Goal: Browse casually

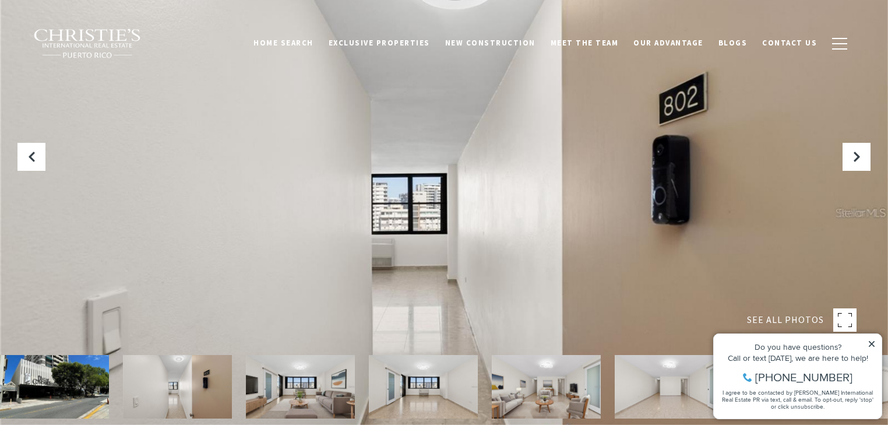
click at [872, 342] on icon at bounding box center [871, 344] width 6 height 6
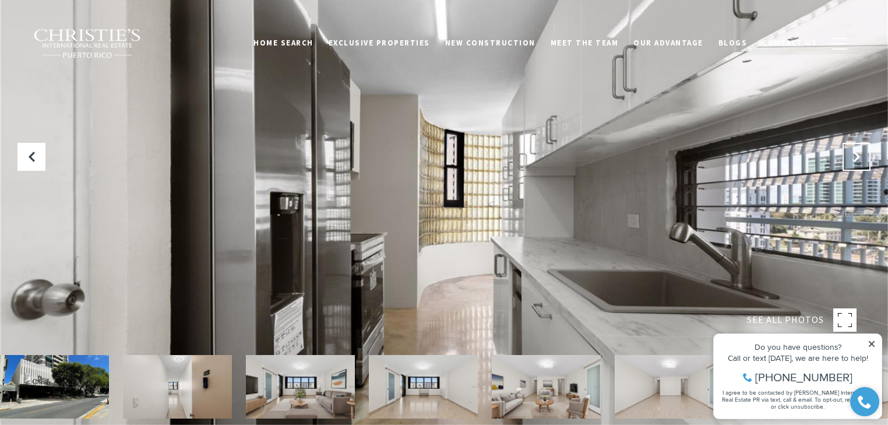
click at [861, 156] on button "Next Slide" at bounding box center [856, 157] width 28 height 28
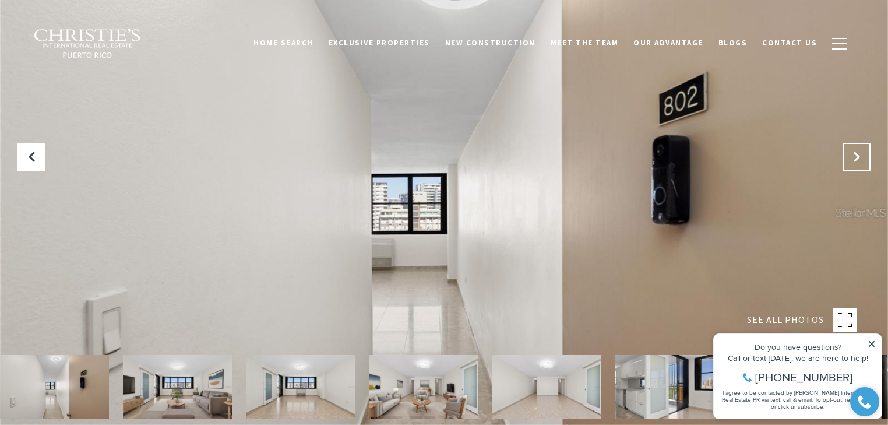
click at [861, 156] on icon "Next Slide" at bounding box center [856, 157] width 12 height 12
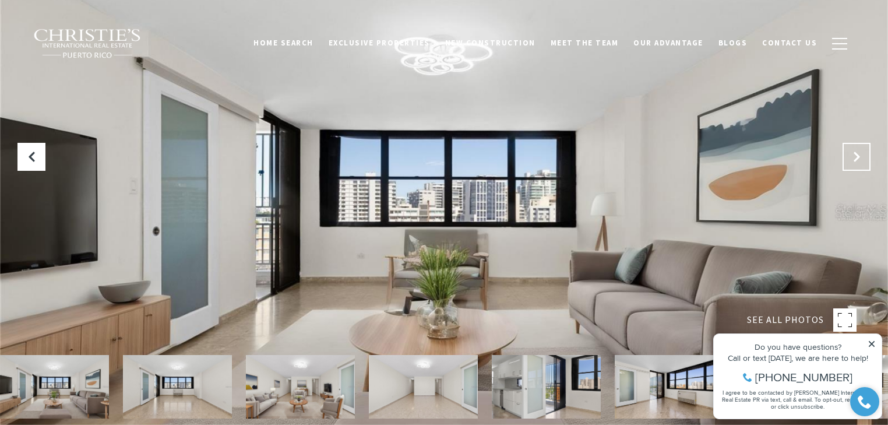
click at [861, 156] on icon "Next Slide" at bounding box center [856, 157] width 12 height 12
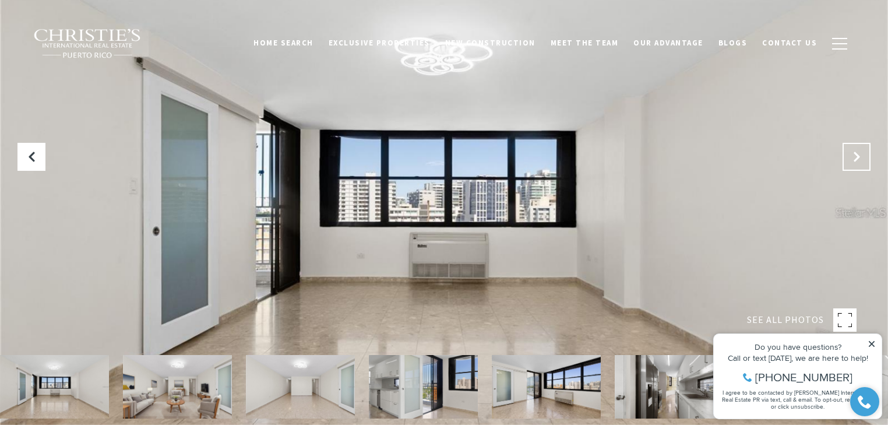
click at [861, 156] on icon "Next Slide" at bounding box center [856, 157] width 12 height 12
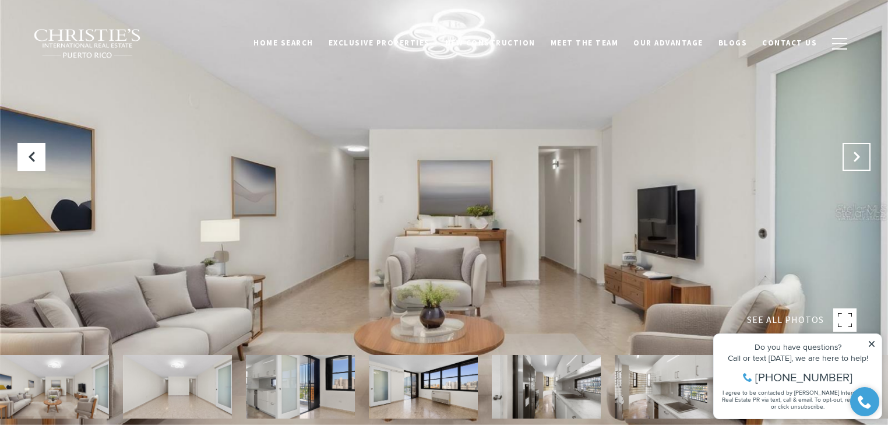
click at [861, 156] on icon "Next Slide" at bounding box center [856, 157] width 12 height 12
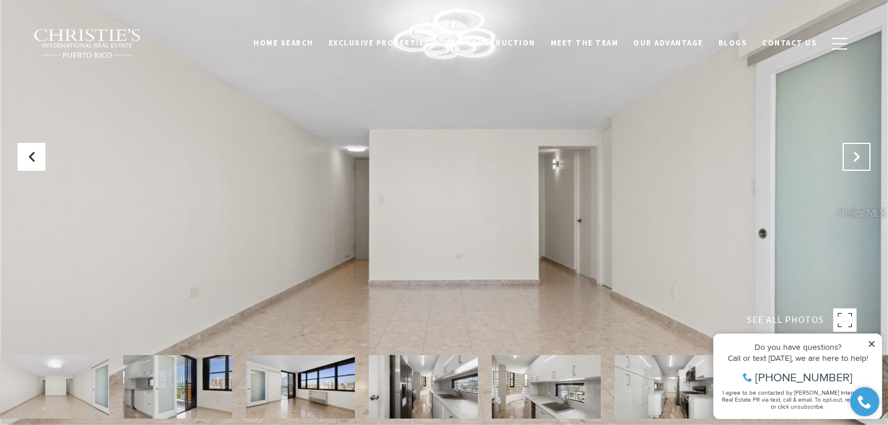
click at [861, 156] on icon "Next Slide" at bounding box center [856, 157] width 12 height 12
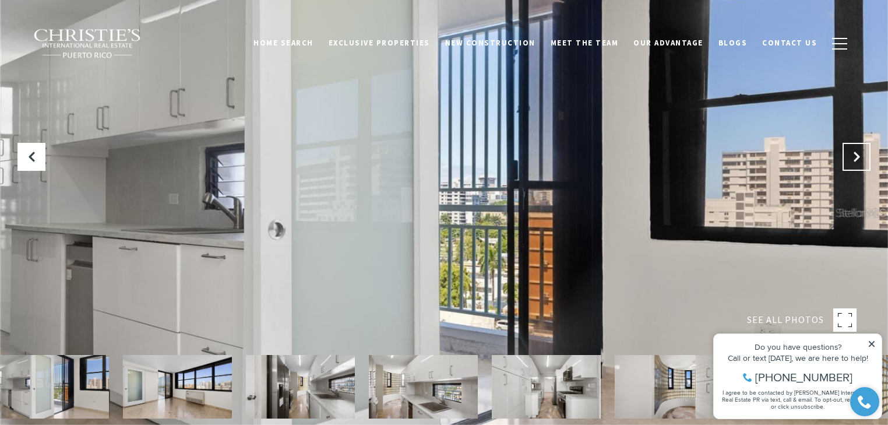
click at [861, 156] on icon "Next Slide" at bounding box center [856, 157] width 12 height 12
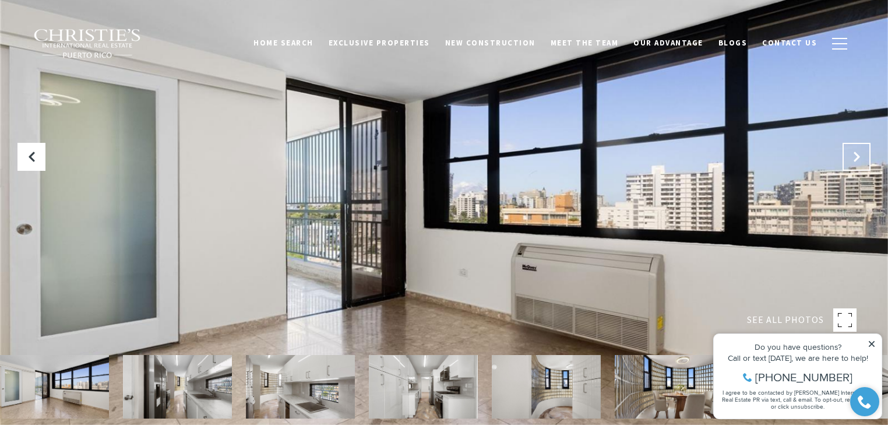
click at [861, 156] on icon "Next Slide" at bounding box center [856, 157] width 12 height 12
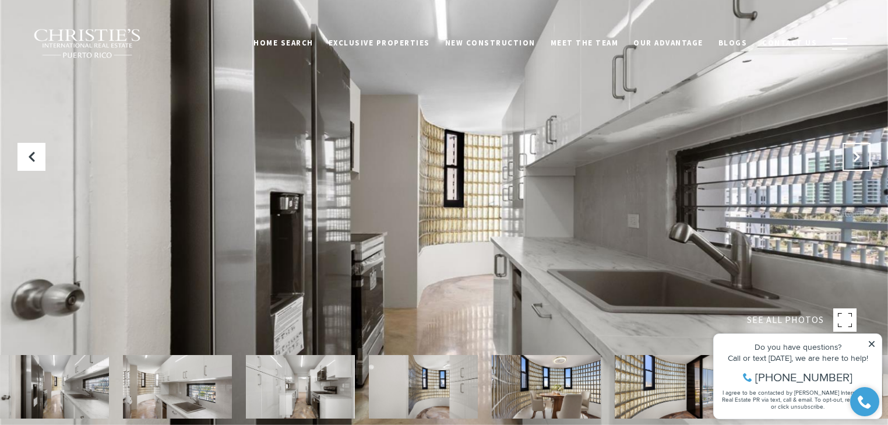
click at [861, 156] on icon "Next Slide" at bounding box center [856, 157] width 12 height 12
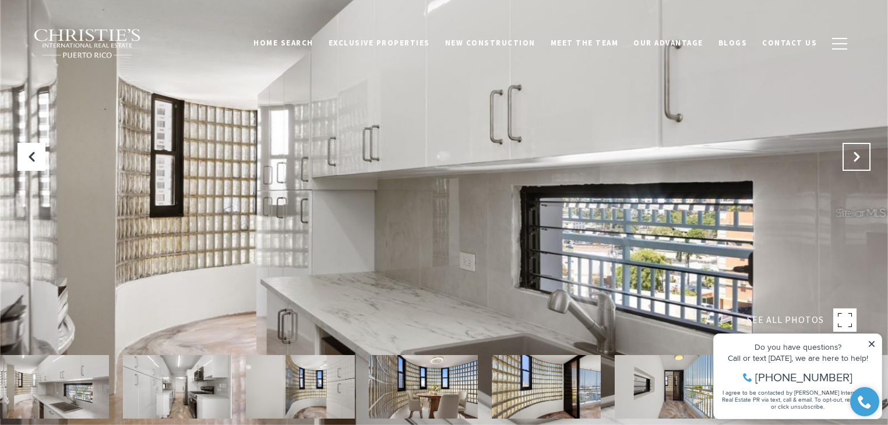
click at [861, 156] on icon "Next Slide" at bounding box center [856, 157] width 12 height 12
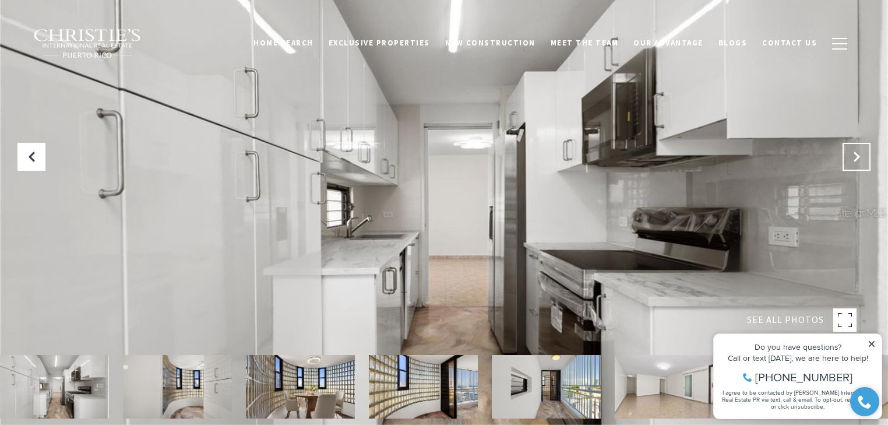
click at [861, 156] on icon "Next Slide" at bounding box center [856, 157] width 12 height 12
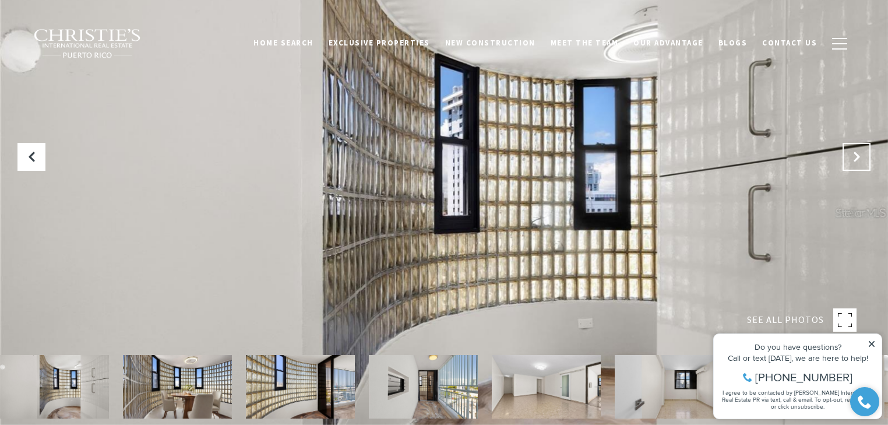
click at [861, 156] on icon "Next Slide" at bounding box center [856, 157] width 12 height 12
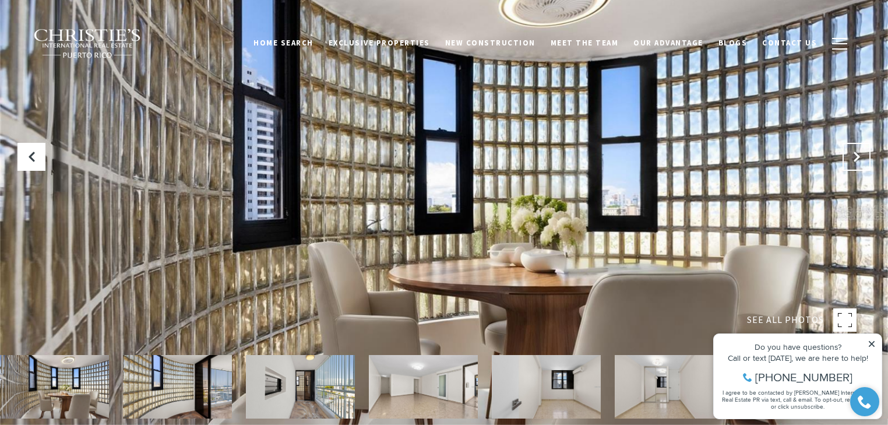
click at [861, 156] on icon "Next Slide" at bounding box center [856, 157] width 12 height 12
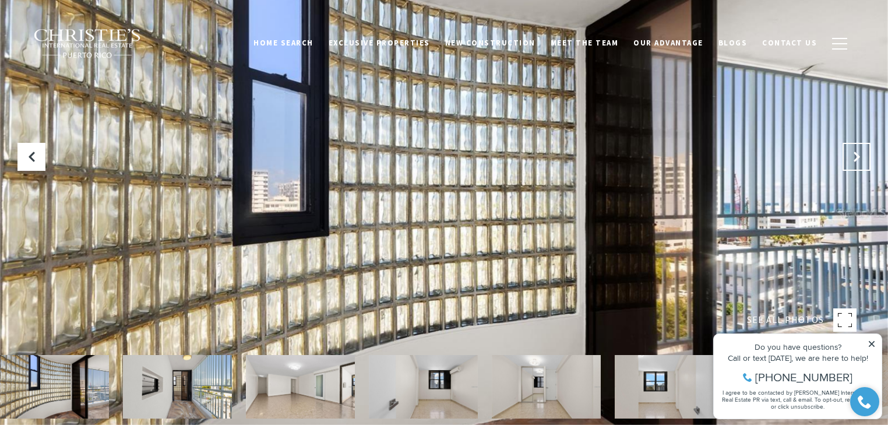
click at [861, 156] on icon "Next Slide" at bounding box center [856, 157] width 12 height 12
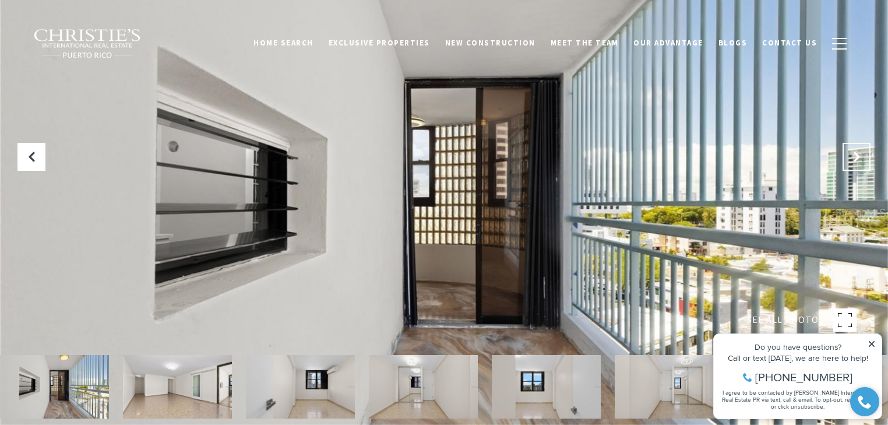
click at [861, 156] on icon "Next Slide" at bounding box center [856, 157] width 12 height 12
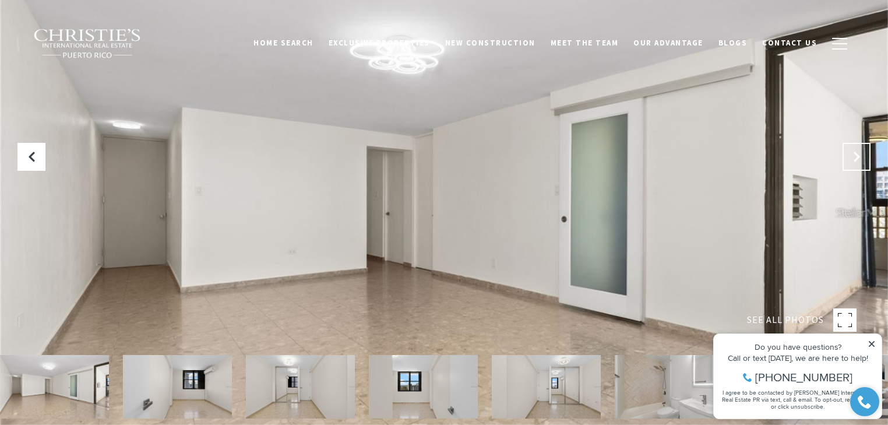
click at [861, 156] on icon "Next Slide" at bounding box center [856, 157] width 12 height 12
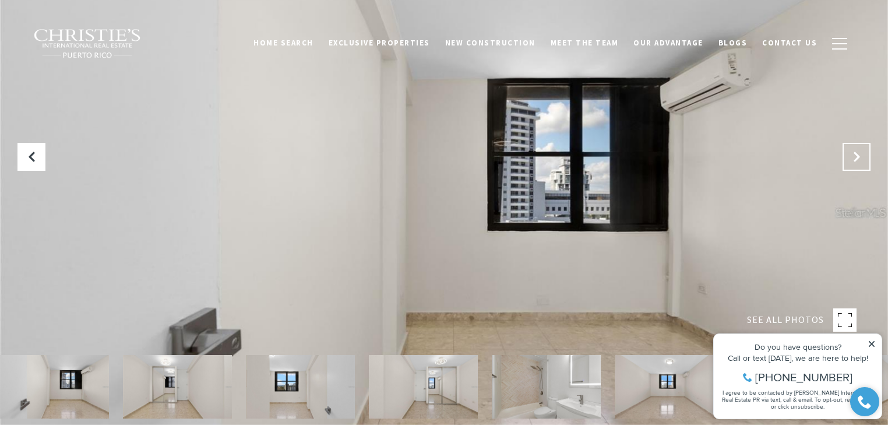
click at [861, 156] on icon "Next Slide" at bounding box center [856, 157] width 12 height 12
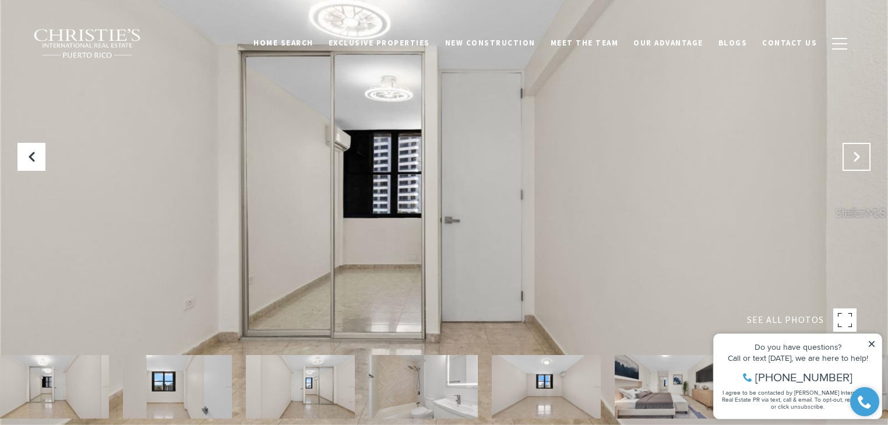
click at [861, 156] on icon "Next Slide" at bounding box center [856, 157] width 12 height 12
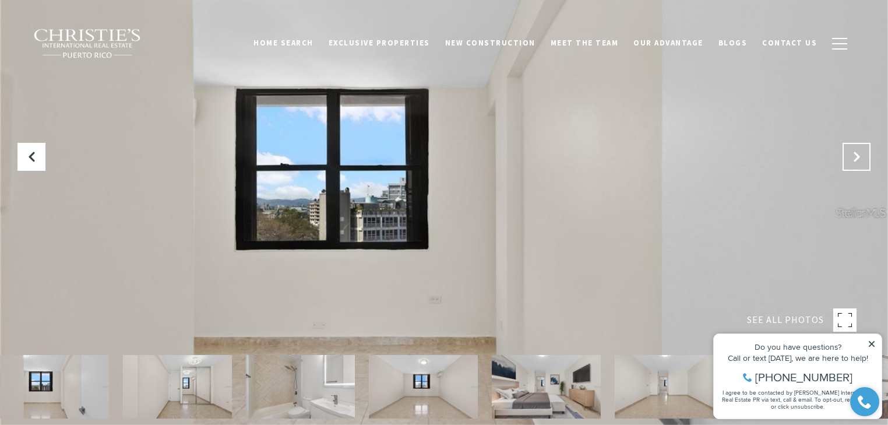
click at [861, 156] on icon "Next Slide" at bounding box center [856, 157] width 12 height 12
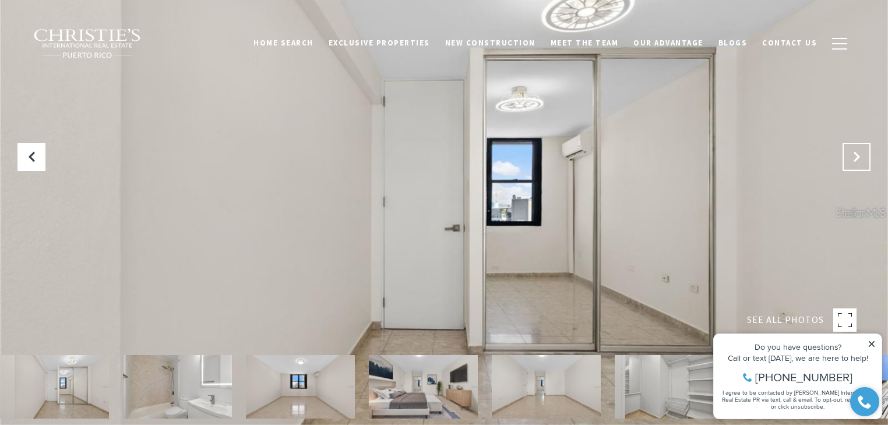
click at [860, 156] on icon "Next Slide" at bounding box center [856, 157] width 12 height 12
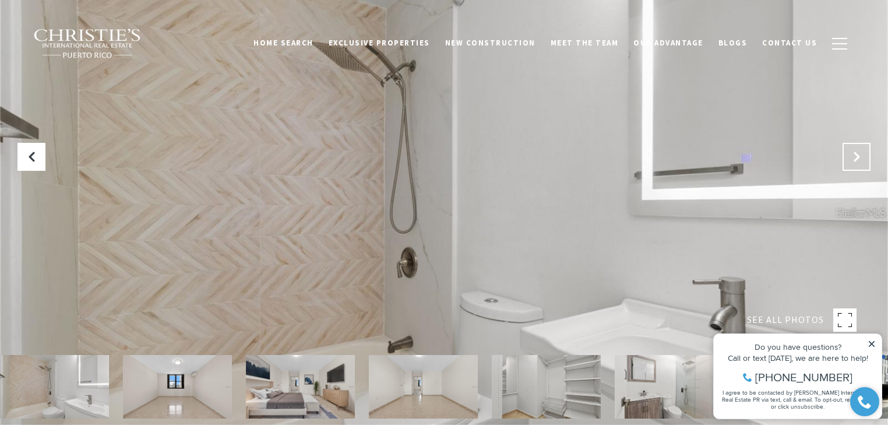
click at [860, 156] on icon "Next Slide" at bounding box center [856, 157] width 12 height 12
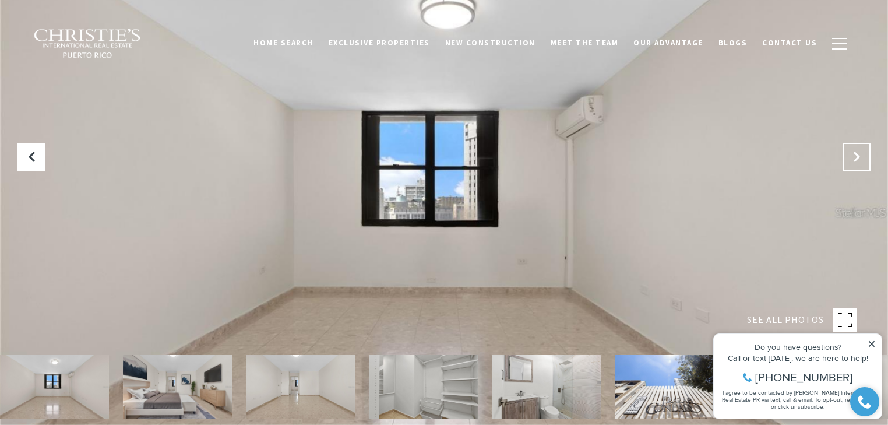
click at [860, 156] on icon "Next Slide" at bounding box center [856, 157] width 12 height 12
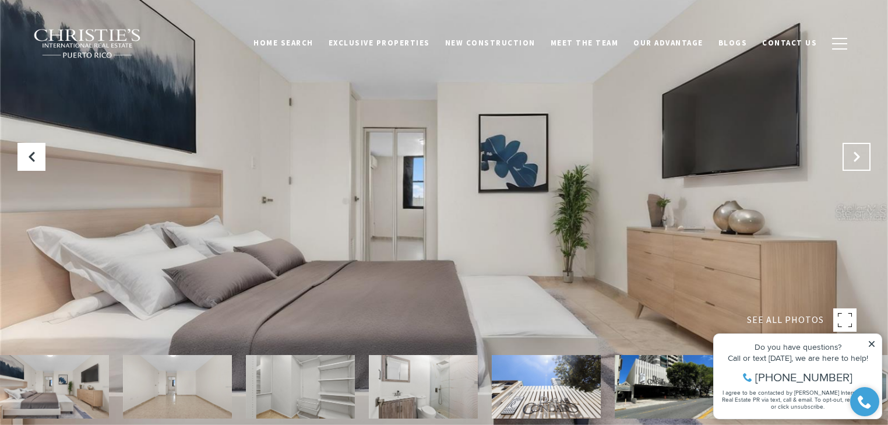
click at [860, 156] on icon "Next Slide" at bounding box center [856, 157] width 12 height 12
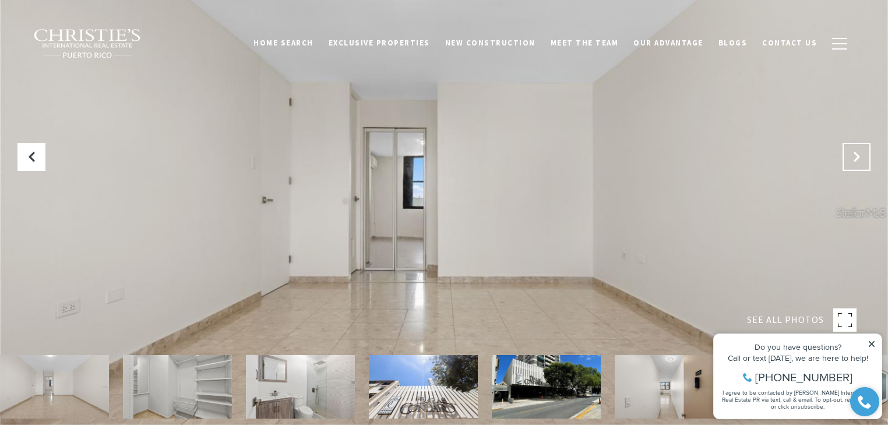
click at [860, 156] on icon "Next Slide" at bounding box center [856, 157] width 12 height 12
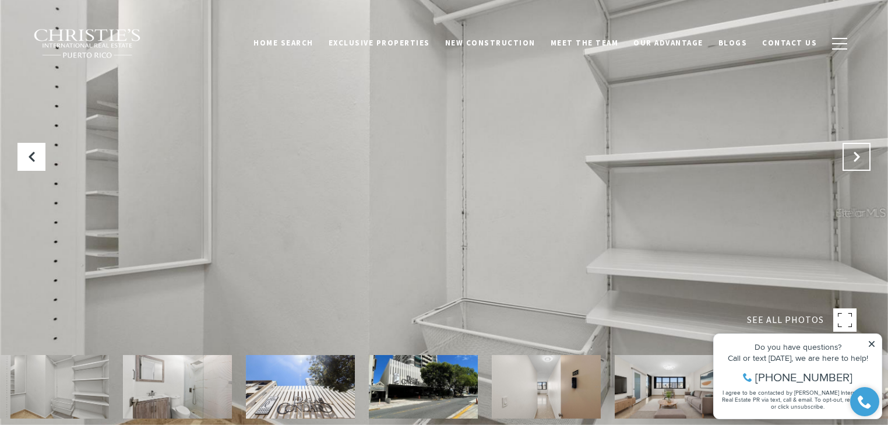
click at [860, 156] on icon "Next Slide" at bounding box center [856, 157] width 12 height 12
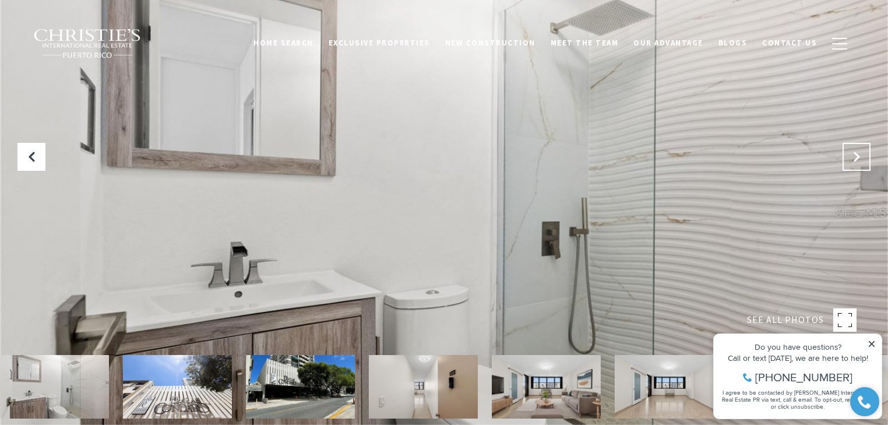
click at [860, 156] on icon "Next Slide" at bounding box center [856, 157] width 12 height 12
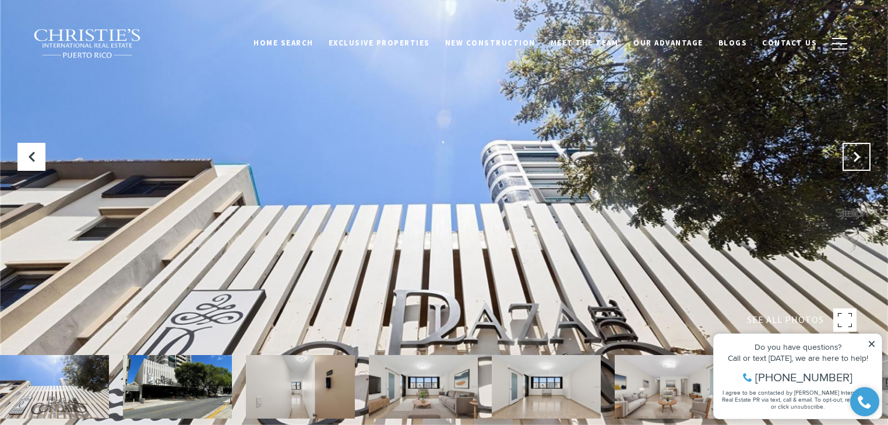
click at [860, 156] on icon "Next Slide" at bounding box center [856, 157] width 12 height 12
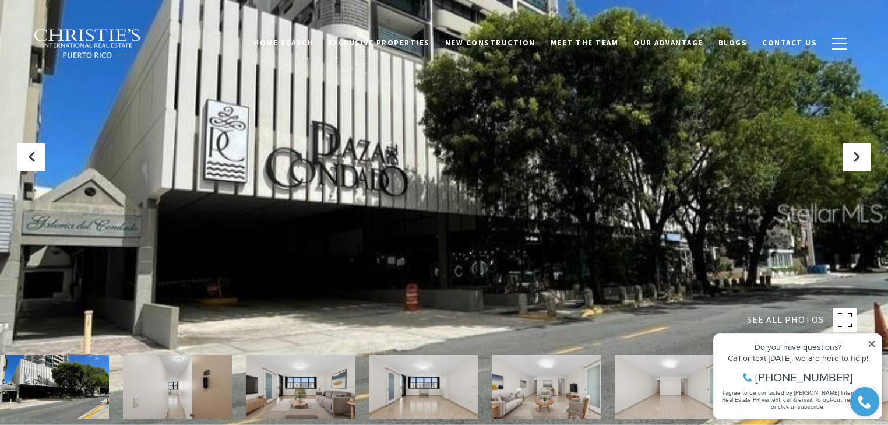
click at [622, 238] on div at bounding box center [444, 212] width 888 height 425
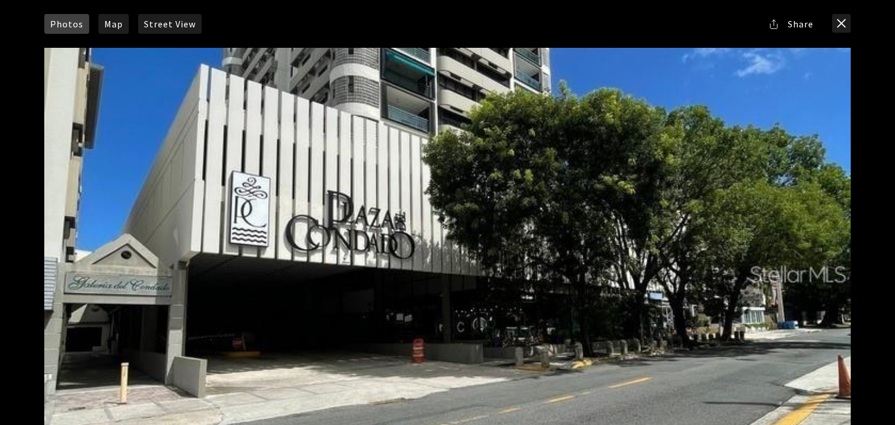
drag, startPoint x: 523, startPoint y: 333, endPoint x: 534, endPoint y: 157, distance: 175.6
click at [534, 157] on div at bounding box center [447, 273] width 806 height 451
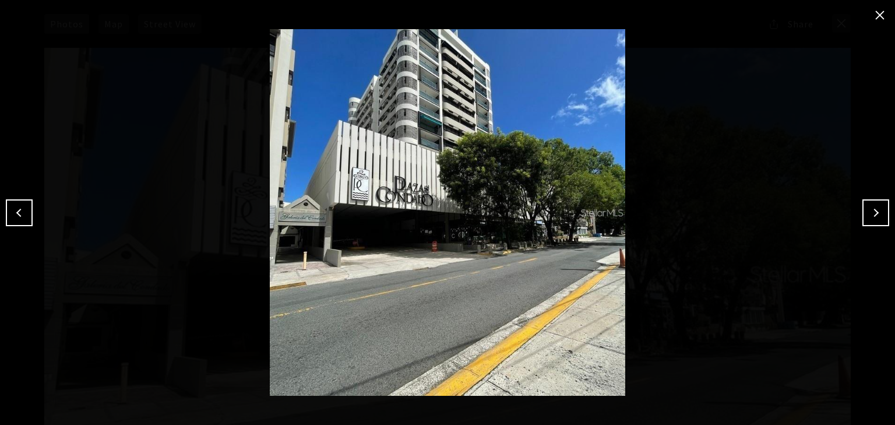
click at [871, 210] on button "Next" at bounding box center [875, 212] width 27 height 27
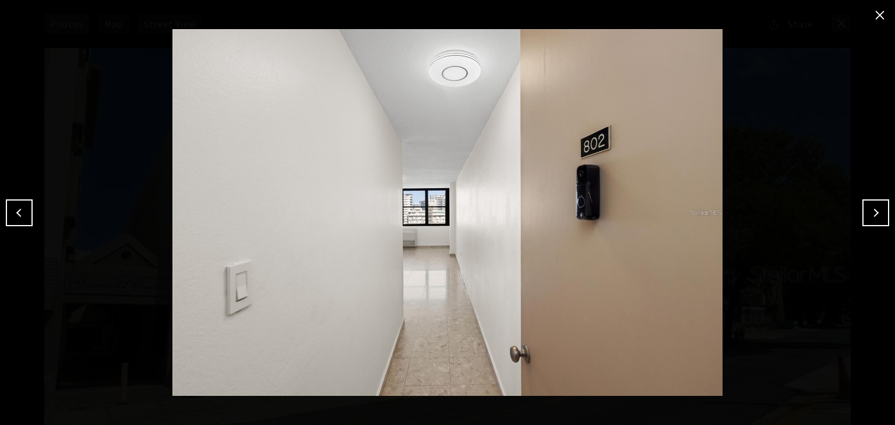
click at [871, 210] on button "Next" at bounding box center [875, 212] width 27 height 27
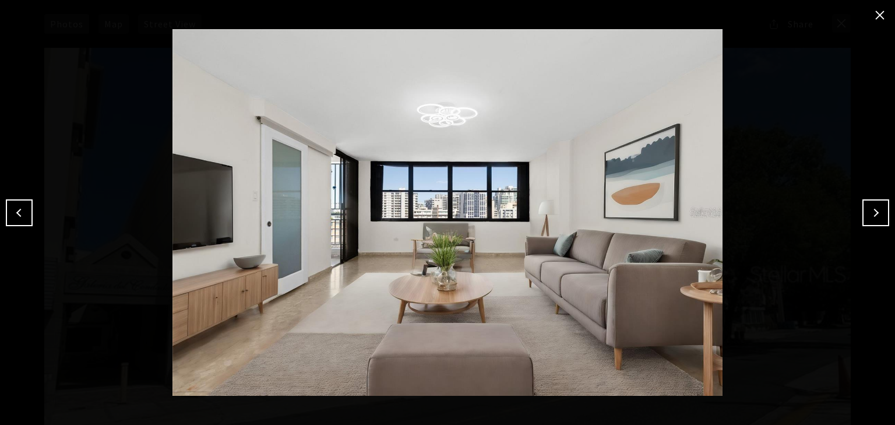
click at [871, 210] on button "Next" at bounding box center [875, 212] width 27 height 27
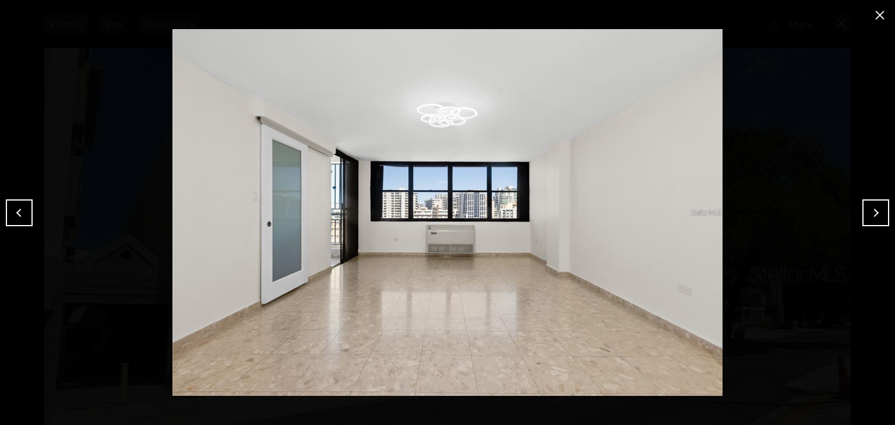
click at [871, 210] on button "Next" at bounding box center [875, 212] width 27 height 27
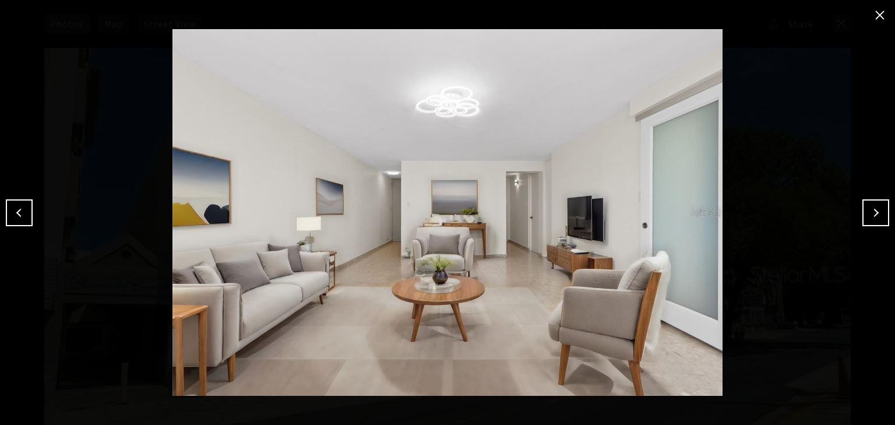
click at [871, 210] on button "Next" at bounding box center [875, 212] width 27 height 27
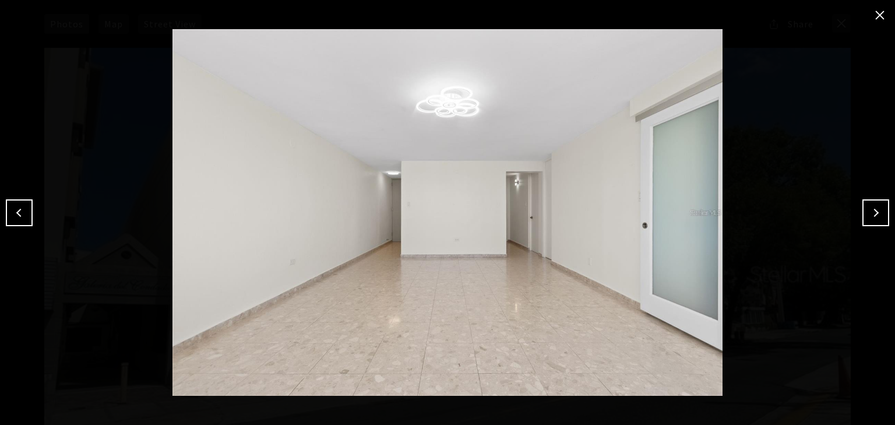
click at [871, 210] on button "Next" at bounding box center [875, 212] width 27 height 27
